Goal: Find contact information: Find contact information

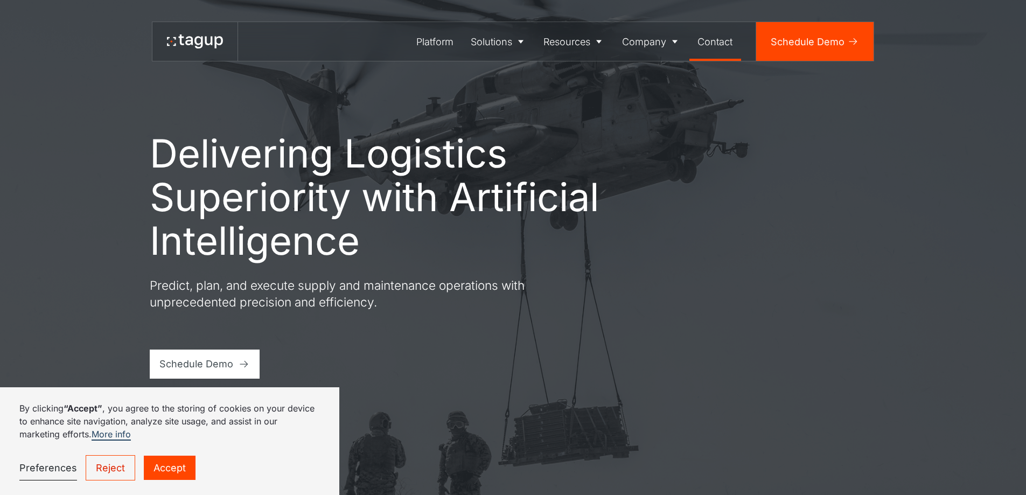
click at [718, 46] on div "Contact" at bounding box center [715, 41] width 35 height 15
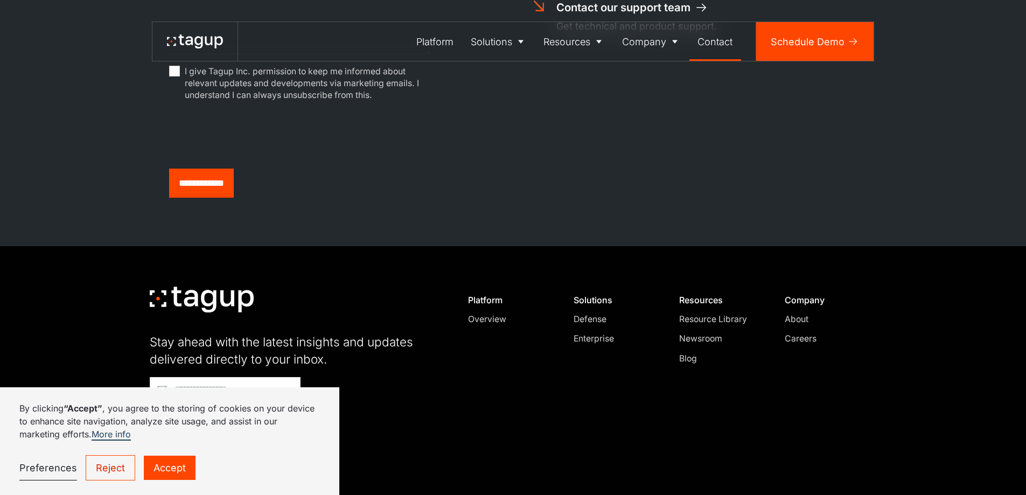
scroll to position [664, 0]
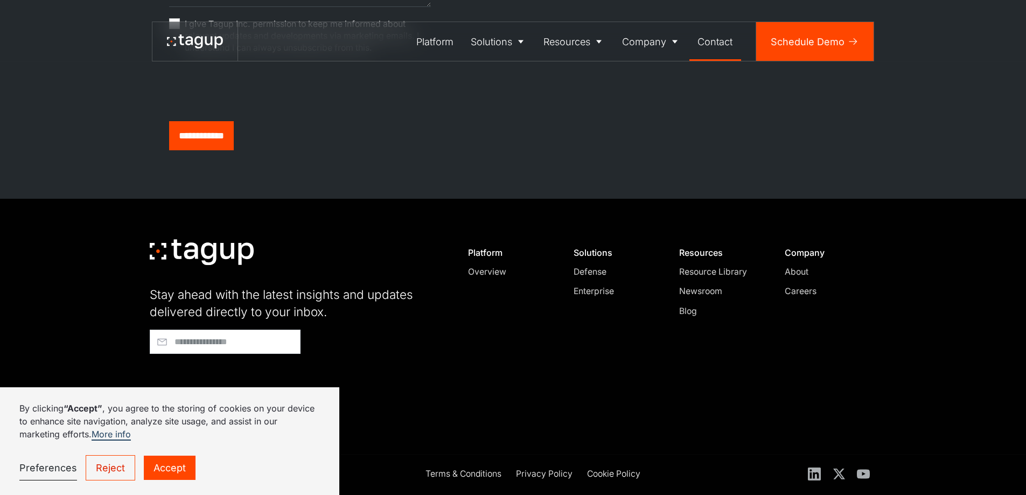
click at [157, 476] on link "Accept" at bounding box center [170, 468] width 52 height 24
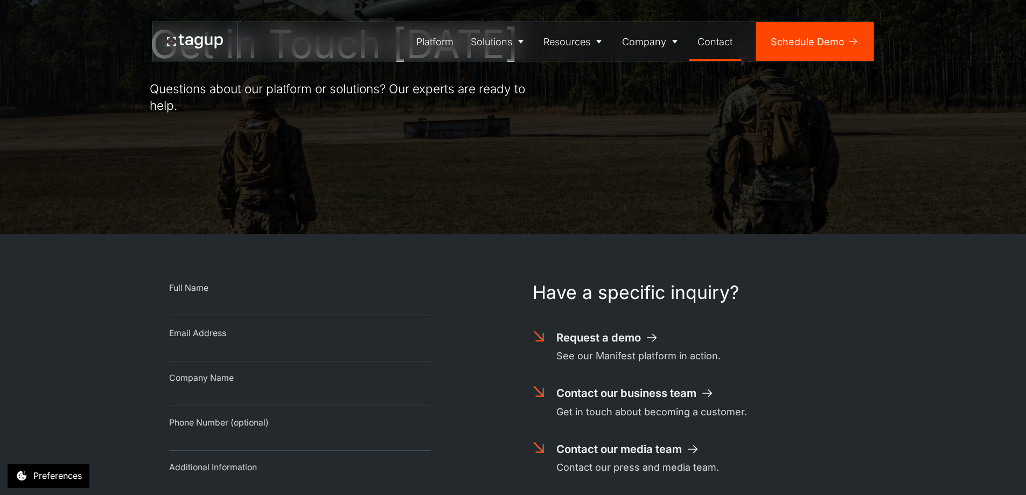
scroll to position [17, 0]
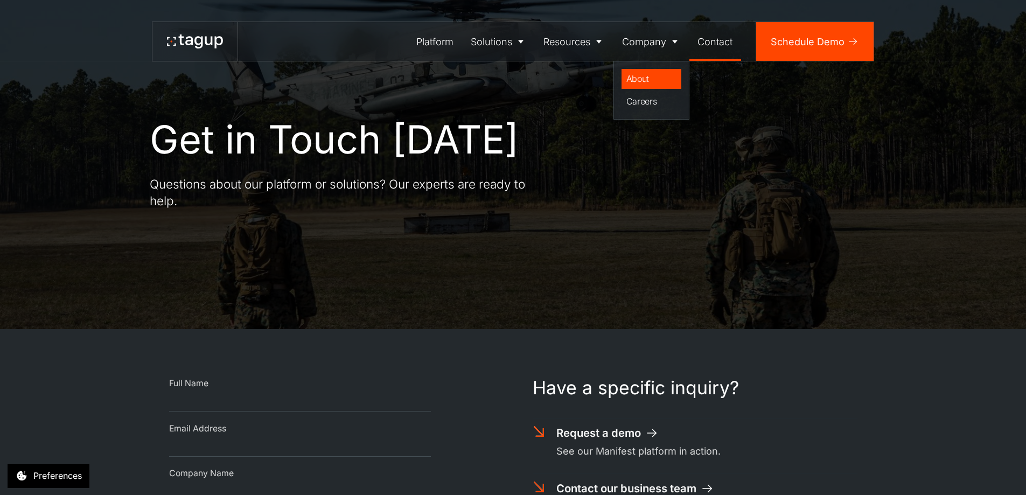
click at [644, 79] on div "About" at bounding box center [652, 78] width 51 height 13
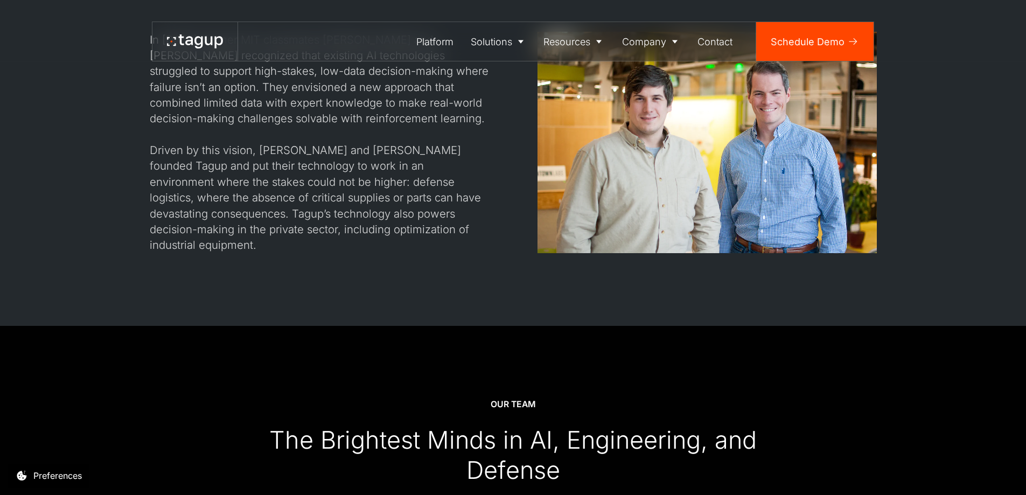
scroll to position [1185, 0]
